Goal: Complete application form

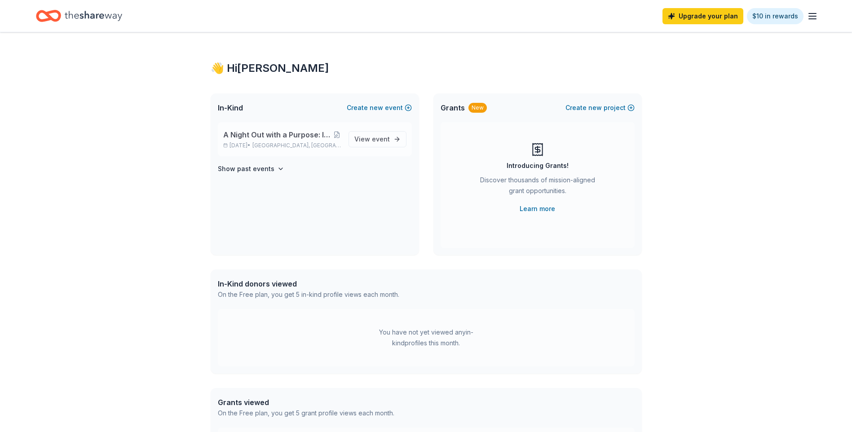
click at [287, 134] on span "A Night Out with a Purpose: Inaugural BASIS Charter Schools Gala" at bounding box center [278, 134] width 110 height 11
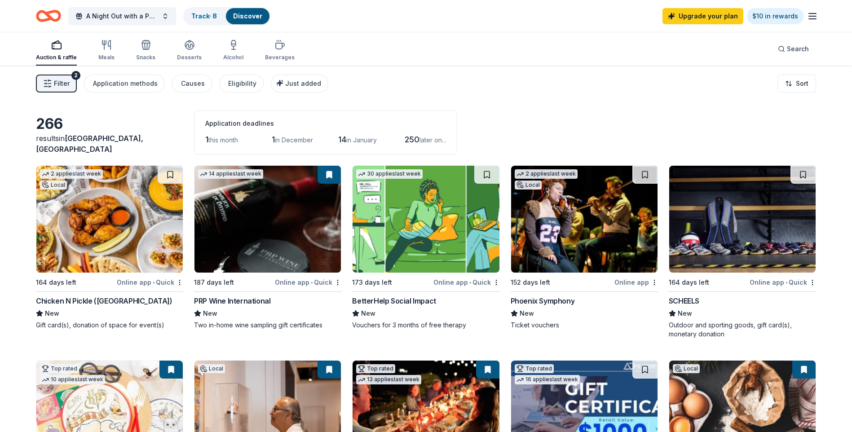
click at [441, 207] on img at bounding box center [426, 219] width 146 height 107
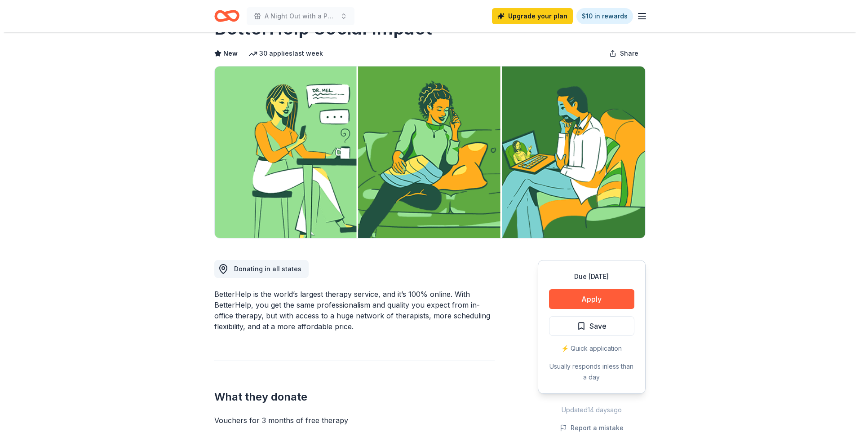
scroll to position [45, 0]
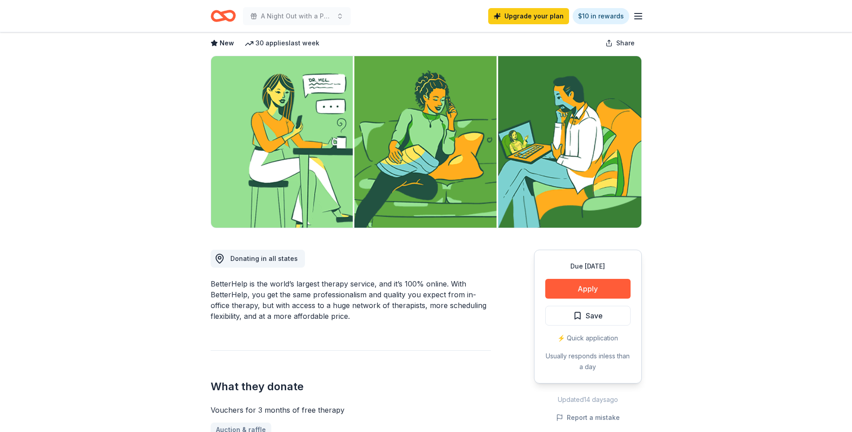
click at [588, 273] on div "Due in 173 days Apply Save ⚡️ Quick application Usually responds in less than a…" at bounding box center [588, 317] width 108 height 134
click at [587, 286] on button "Apply" at bounding box center [587, 289] width 85 height 20
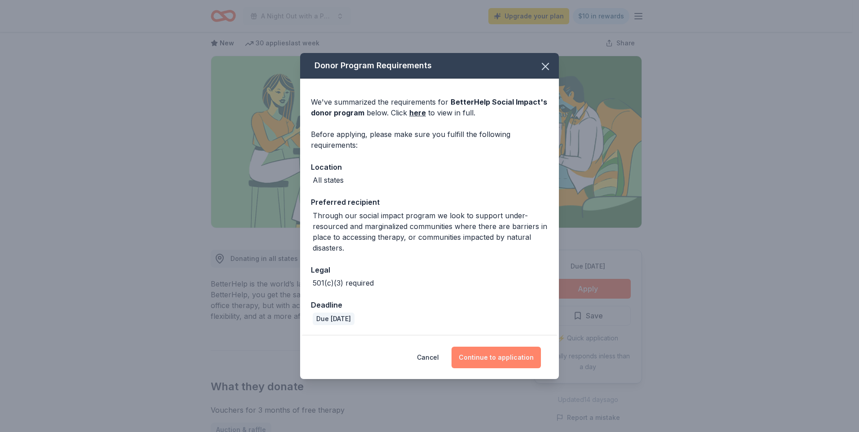
click at [496, 352] on button "Continue to application" at bounding box center [495, 358] width 89 height 22
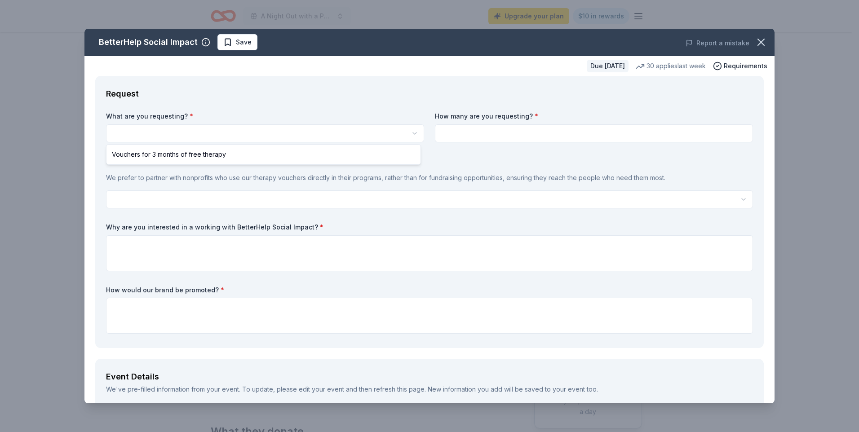
scroll to position [0, 0]
click at [141, 129] on html "A Night Out with a Purpose: Inaugural BASIS Charter Schools Gala Upgrade your p…" at bounding box center [429, 216] width 859 height 432
select select "Vouchers for 3 months of free therapy"
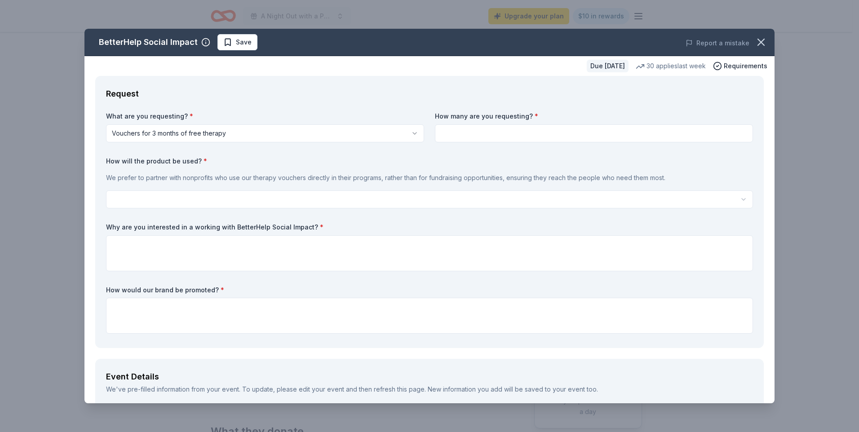
click at [168, 200] on html "A Night Out with a Purpose: Inaugural BASIS Charter Schools Gala Upgrade your p…" at bounding box center [429, 216] width 859 height 432
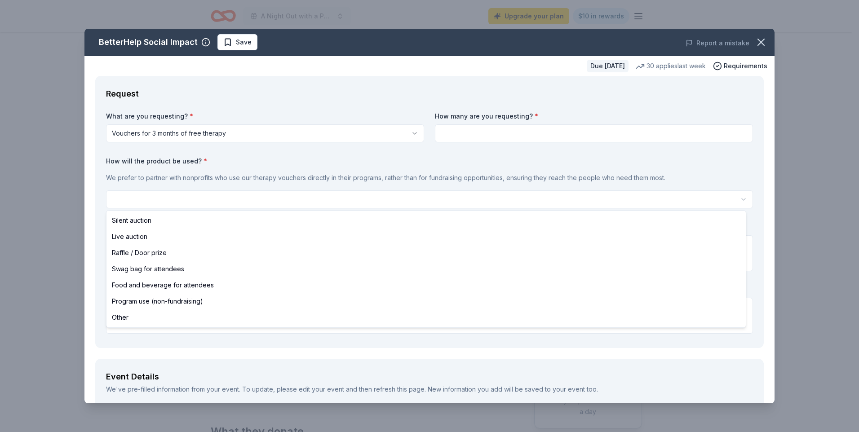
select select "silentAuction"
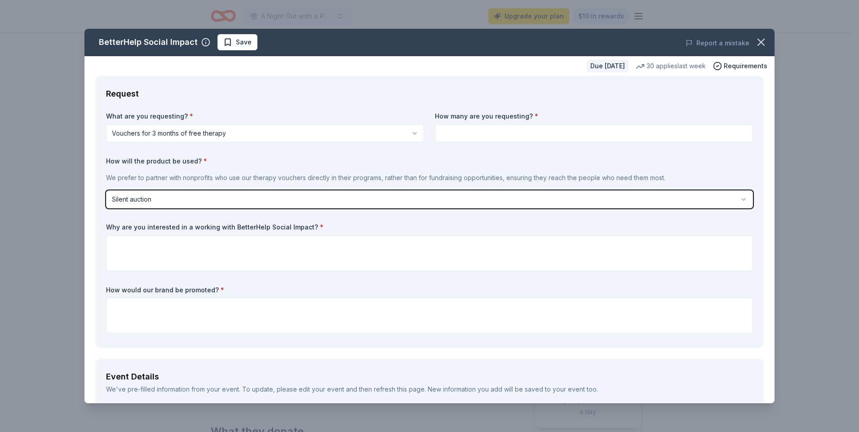
scroll to position [45, 0]
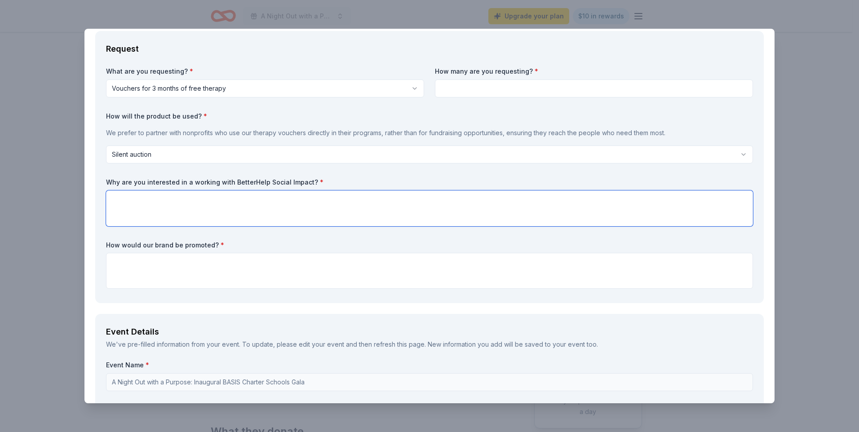
click at [170, 208] on textarea at bounding box center [429, 208] width 647 height 36
click at [204, 270] on textarea at bounding box center [429, 271] width 647 height 36
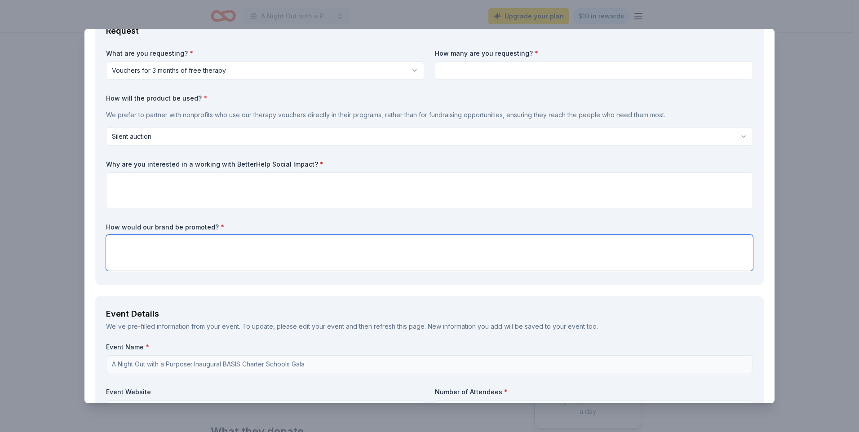
scroll to position [50, 0]
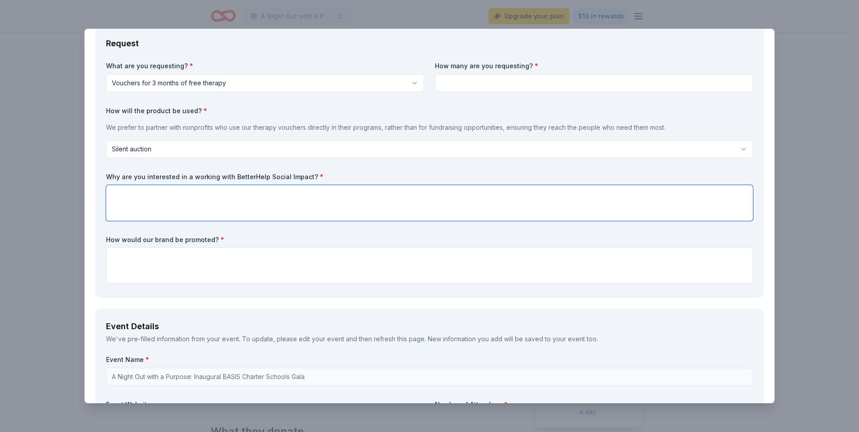
click at [212, 207] on textarea at bounding box center [429, 203] width 647 height 36
drag, startPoint x: 179, startPoint y: 254, endPoint x: 179, endPoint y: 243, distance: 11.2
click at [179, 254] on textarea at bounding box center [429, 265] width 647 height 36
click at [187, 216] on textarea at bounding box center [429, 203] width 647 height 36
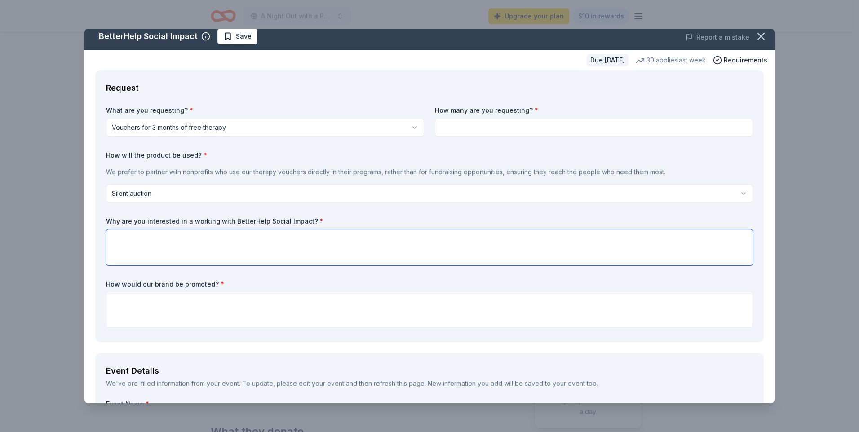
scroll to position [5, 0]
click at [228, 248] on textarea at bounding box center [429, 248] width 647 height 36
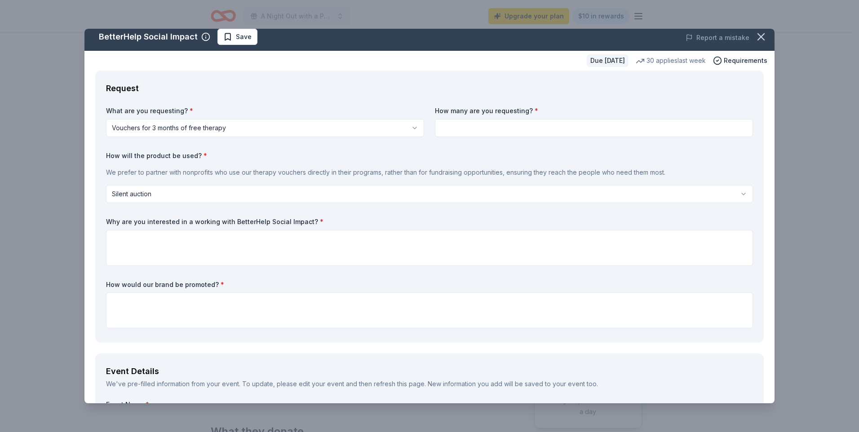
drag, startPoint x: 485, startPoint y: 136, endPoint x: 486, endPoint y: 123, distance: 12.6
click at [487, 128] on input at bounding box center [594, 128] width 318 height 18
type input "2"
click at [273, 220] on label "Why are you interested in a working with BetterHelp Social Impact? *" at bounding box center [429, 221] width 647 height 9
click at [245, 233] on textarea at bounding box center [429, 248] width 647 height 36
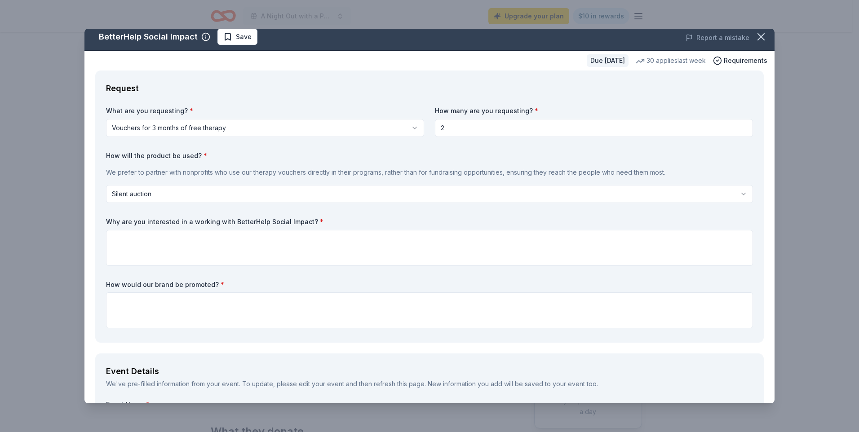
click at [173, 288] on label "How would our brand be promoted? *" at bounding box center [429, 284] width 647 height 9
click at [176, 306] on textarea at bounding box center [429, 310] width 647 height 36
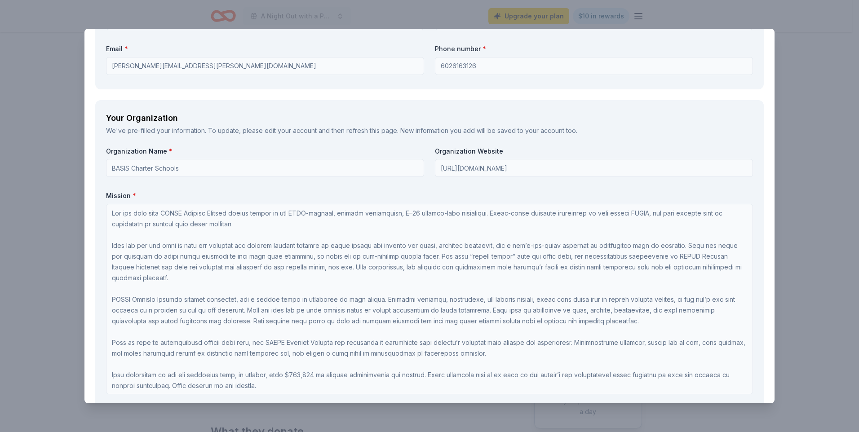
scroll to position [679, 0]
